Goal: Transaction & Acquisition: Purchase product/service

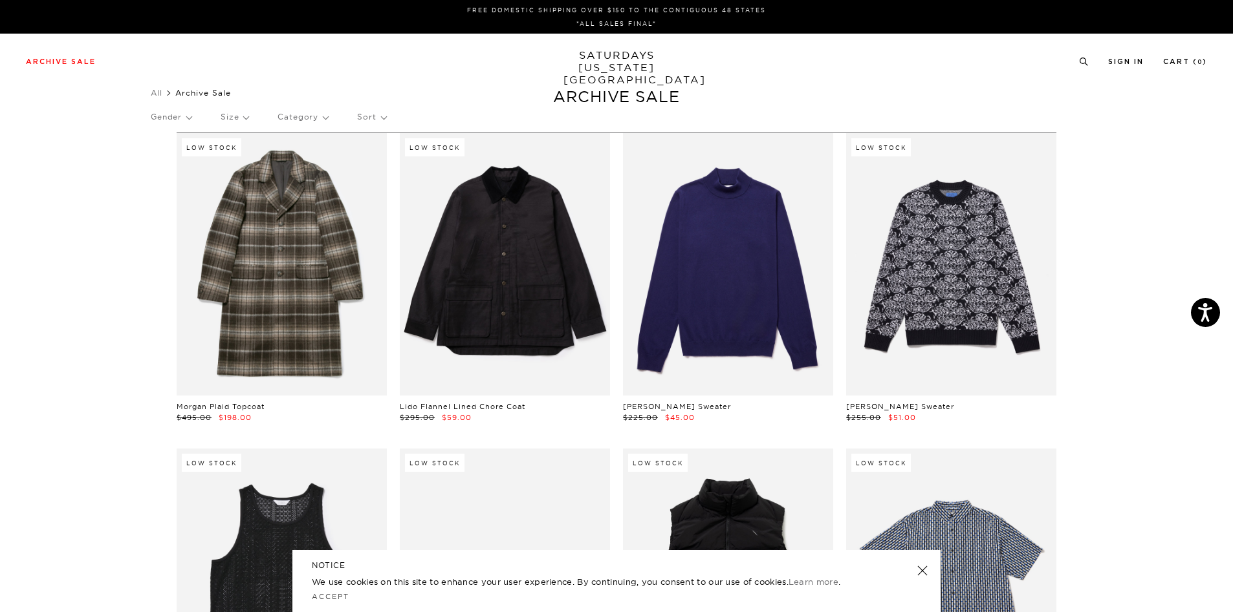
click at [248, 121] on p "Size" at bounding box center [235, 117] width 28 height 30
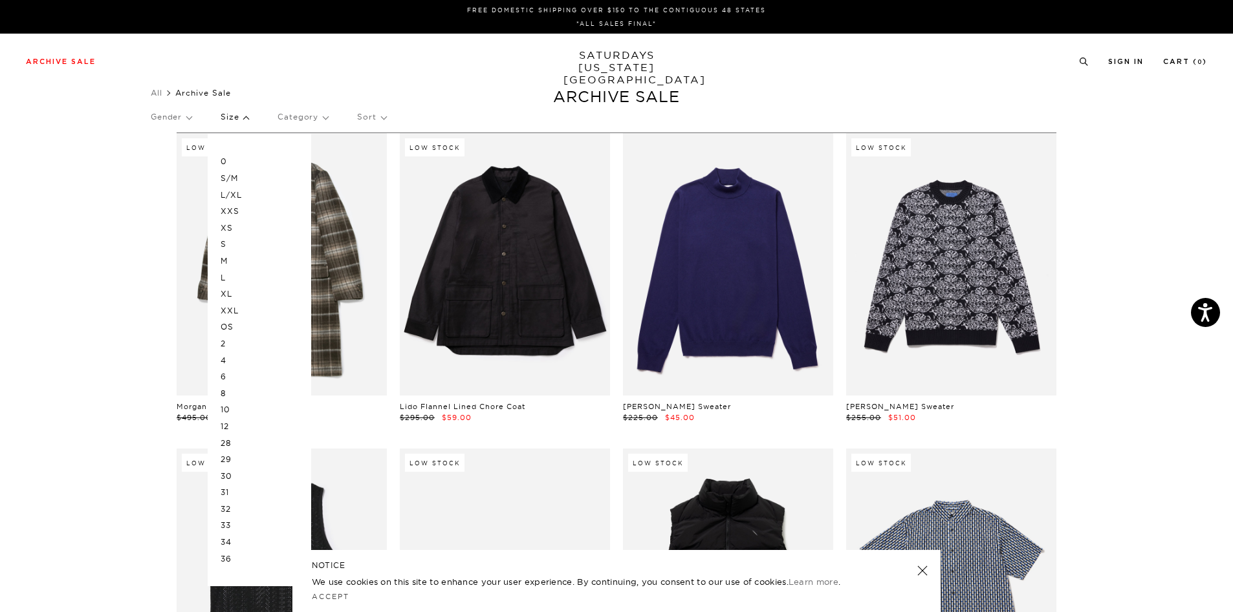
click at [229, 242] on p "S" at bounding box center [260, 244] width 78 height 17
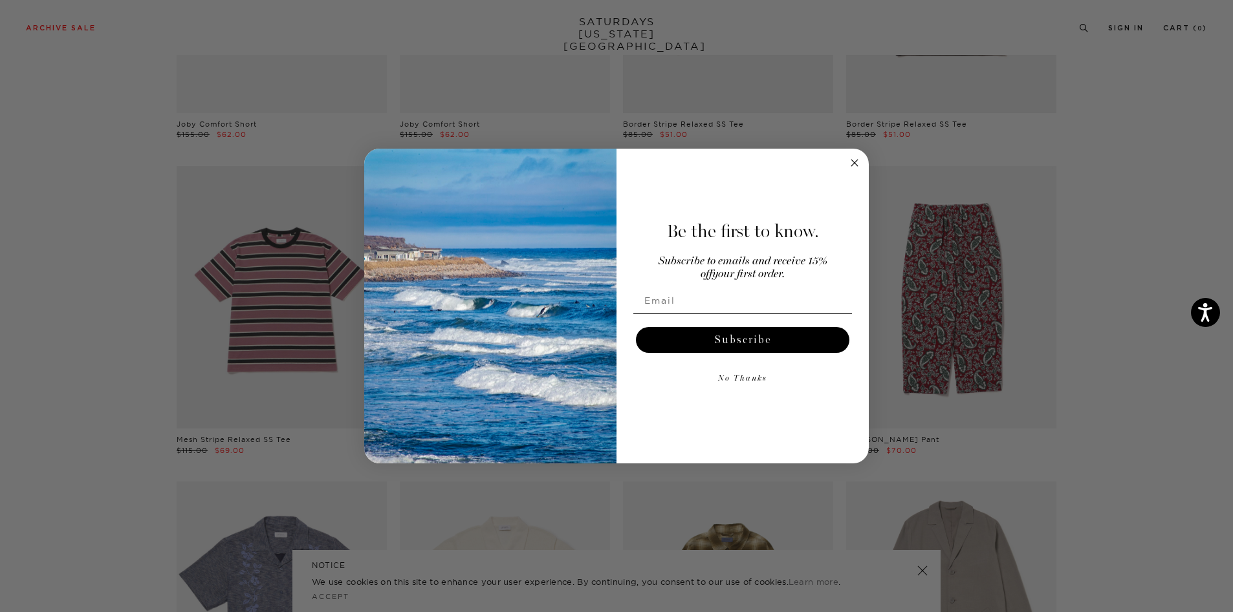
scroll to position [970, 0]
click at [854, 165] on circle "Close dialog" at bounding box center [854, 162] width 15 height 15
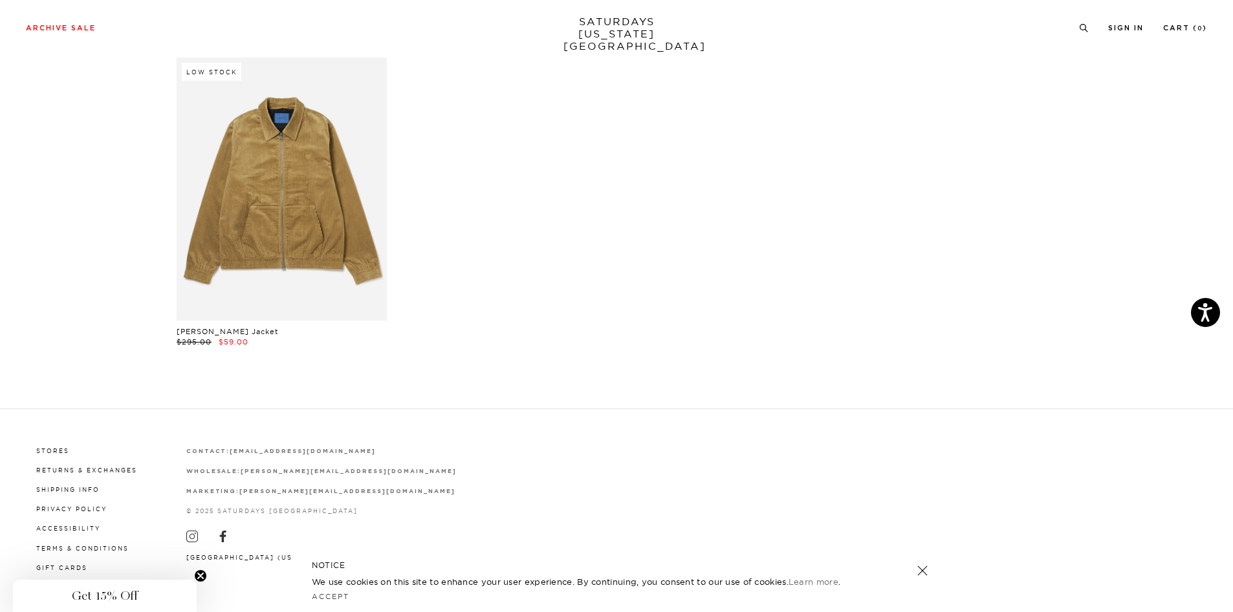
scroll to position [5514, 0]
